Goal: Obtain resource: Download file/media

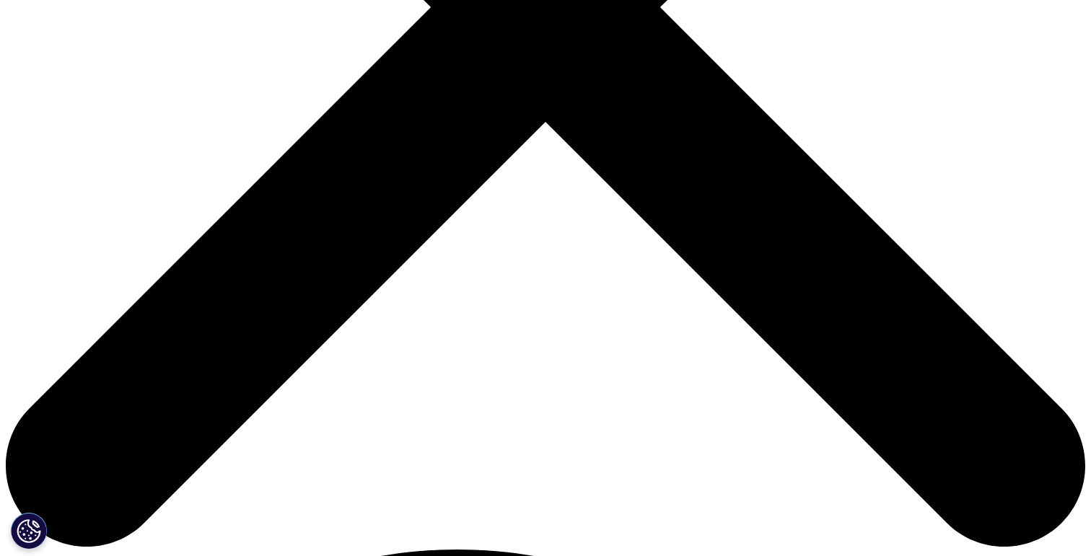
scroll to position [437, 851]
type input "Charles"
type input "de Froment"
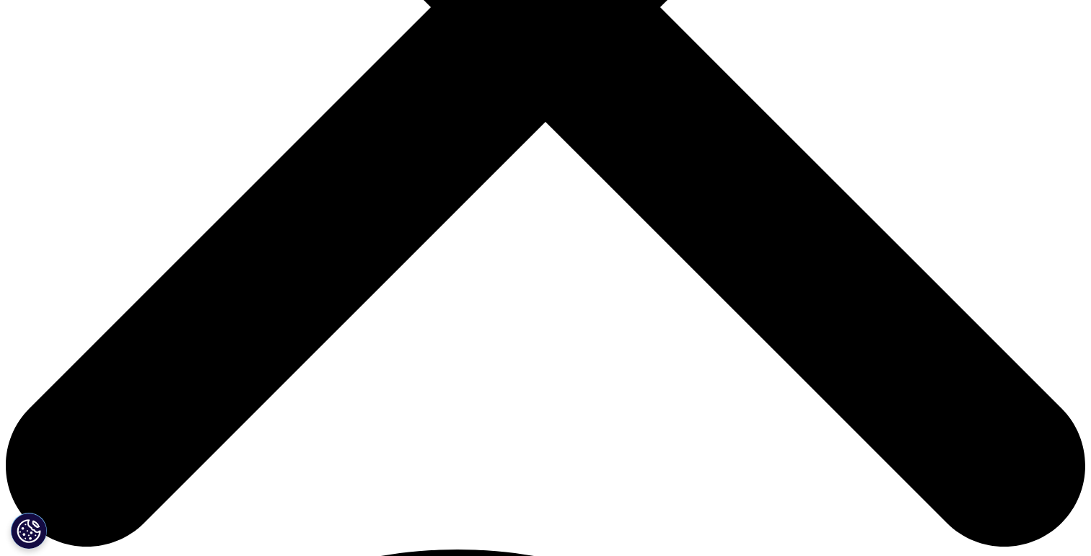
type input "charles@pergamon.fr"
type input "CEO"
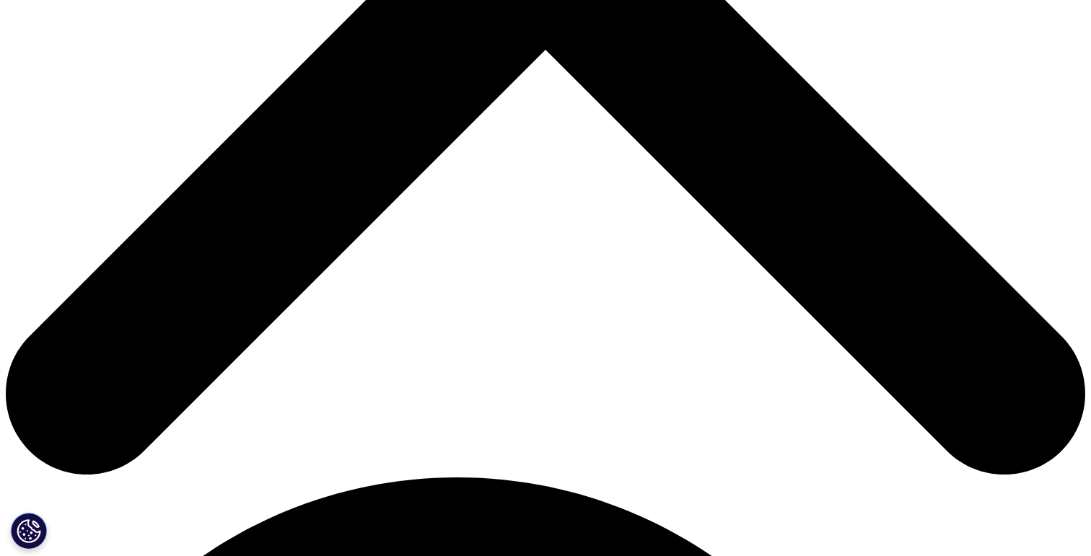
scroll to position [688, 0]
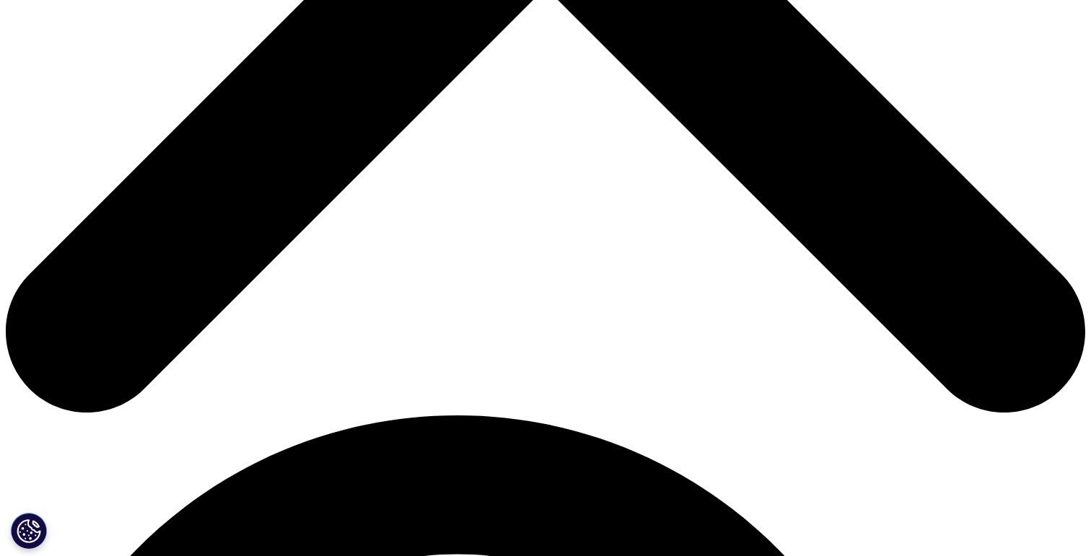
type input "Pergamon"
select select "[GEOGRAPHIC_DATA]"
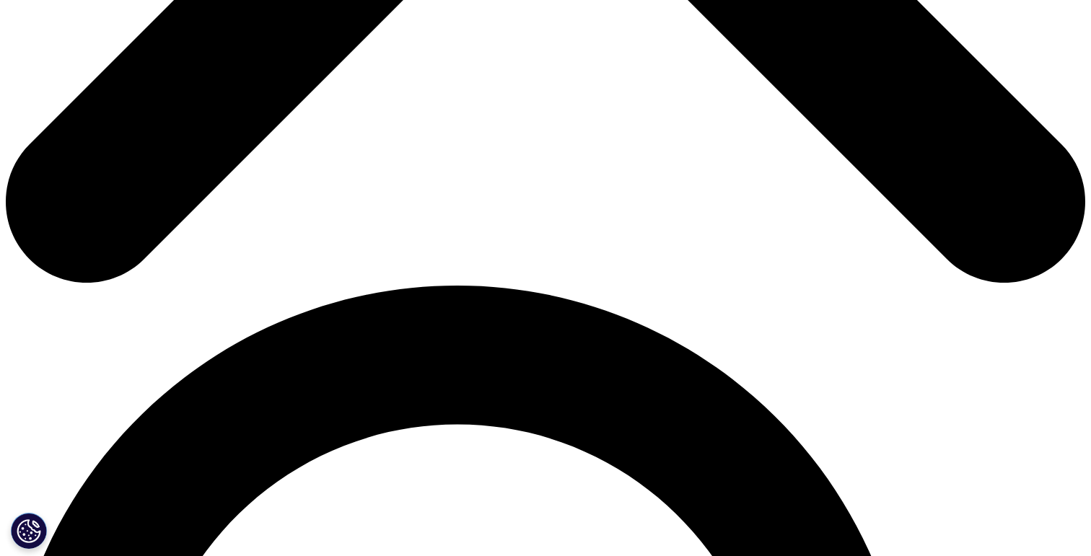
scroll to position [824, 0]
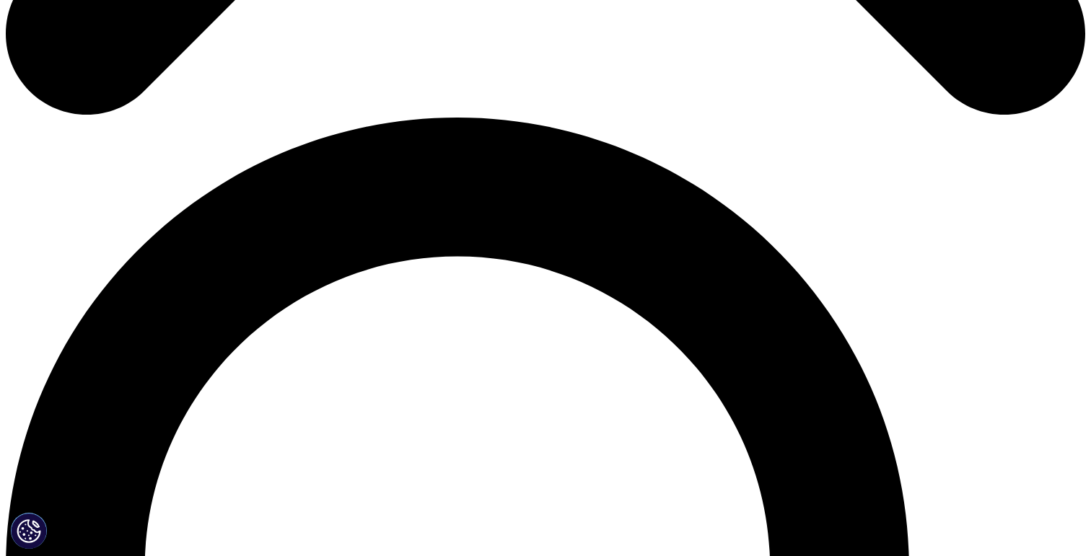
scroll to position [1011, 0]
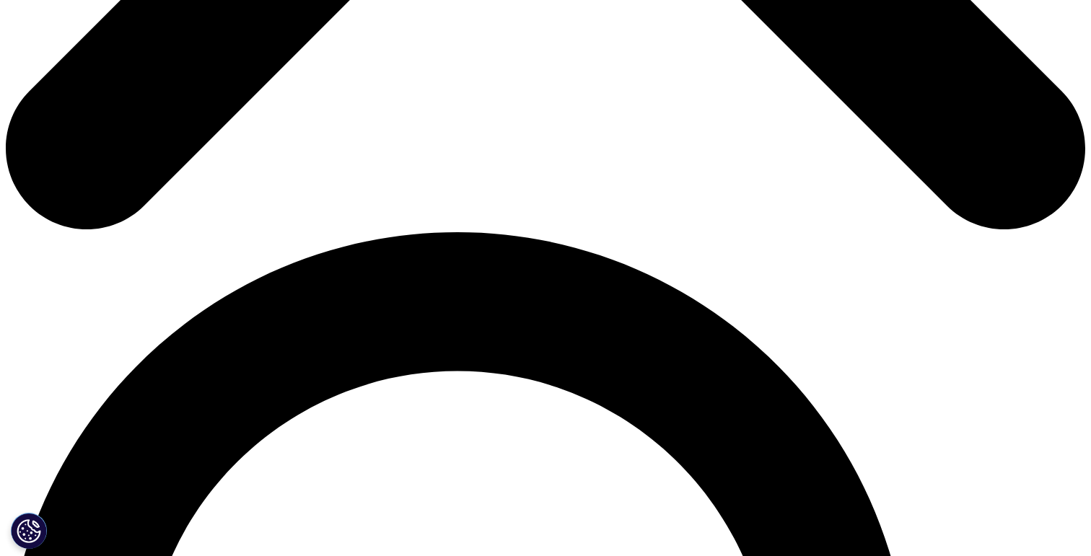
scroll to position [855, 0]
